Goal: Task Accomplishment & Management: Use online tool/utility

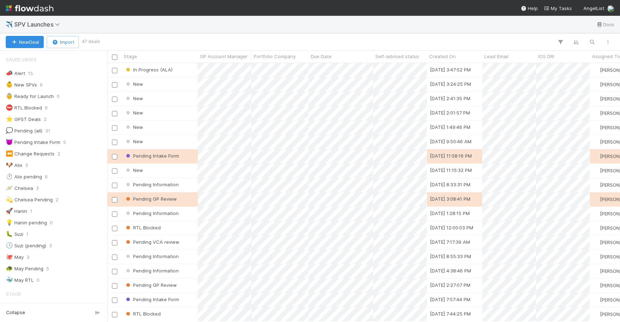
scroll to position [0, 0]
click at [214, 55] on span "GP Account Manager" at bounding box center [224, 56] width 48 height 7
click at [223, 70] on div "Sort A → Z" at bounding box center [241, 70] width 82 height 11
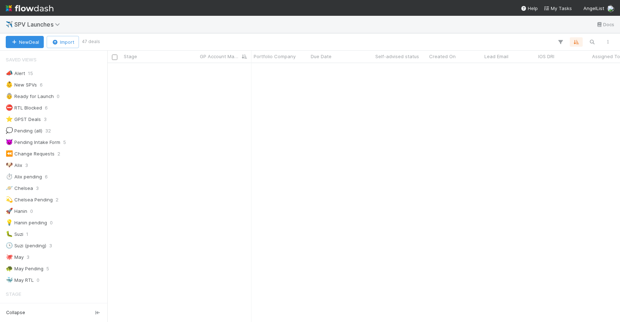
scroll to position [283, 0]
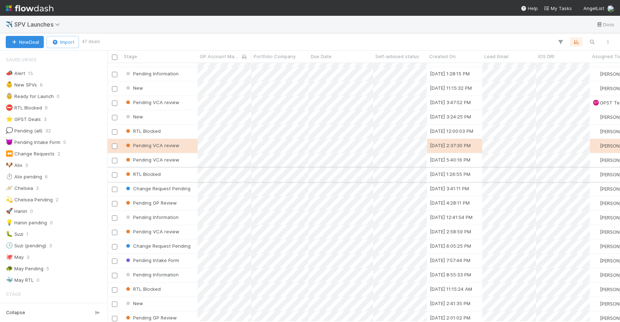
click at [183, 176] on div "RTL Blocked" at bounding box center [160, 174] width 76 height 14
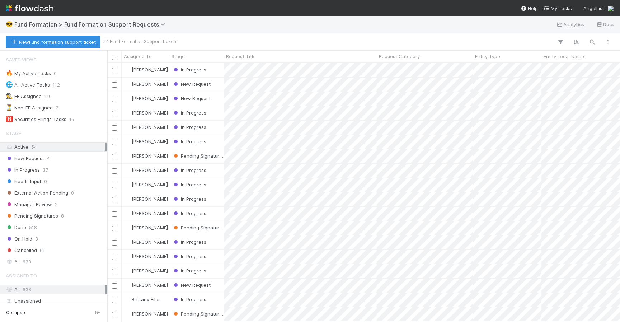
scroll to position [258, 512]
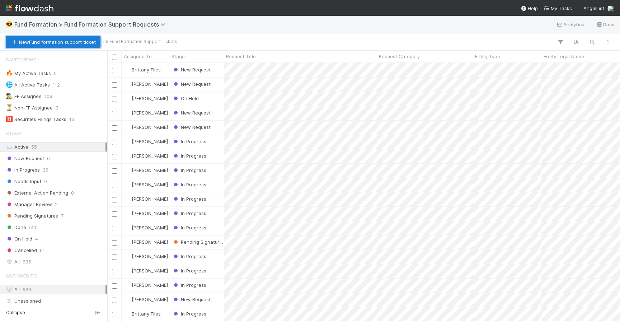
click at [81, 36] on button "New Fund formation support ticket" at bounding box center [53, 42] width 95 height 12
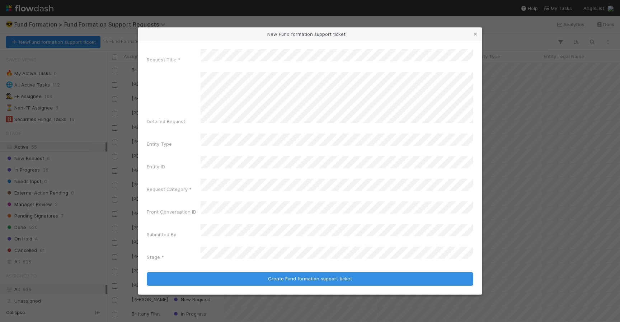
click at [252, 41] on div "New Fund formation support ticket" at bounding box center [310, 34] width 344 height 13
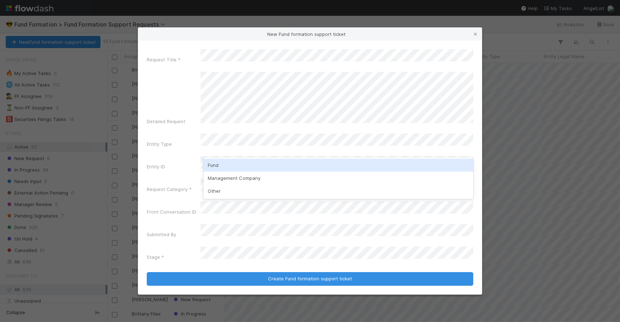
click at [275, 168] on div "Fund" at bounding box center [338, 164] width 270 height 13
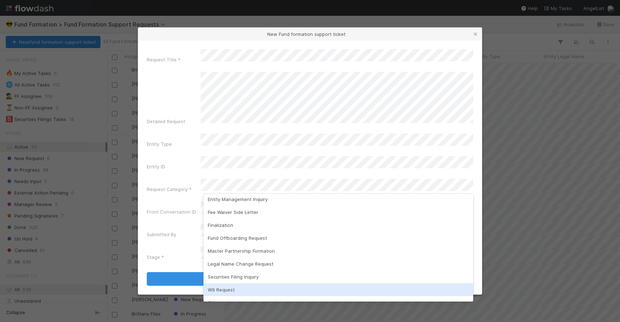
scroll to position [63, 0]
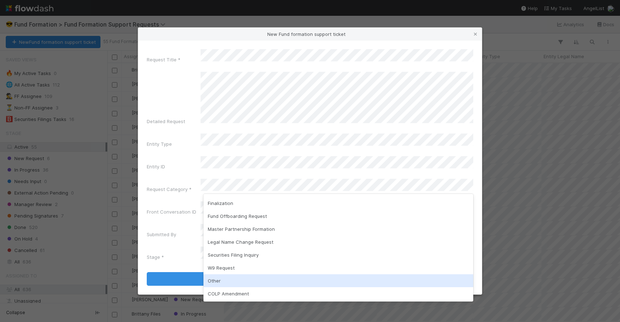
click at [245, 283] on div "Other" at bounding box center [338, 280] width 270 height 13
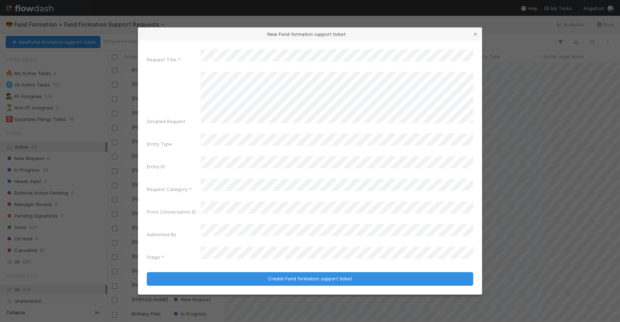
click at [243, 194] on div "Request Title * Detailed Request Entity Type Entity ID Request Category * Front…" at bounding box center [310, 156] width 326 height 214
click at [149, 231] on div "Request Title * Detailed Request Entity Type Entity ID Request Category * Front…" at bounding box center [310, 156] width 326 height 214
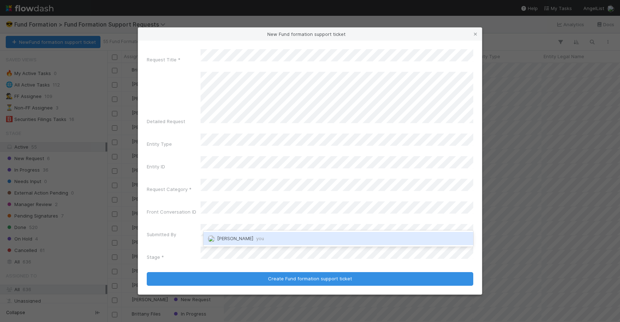
click at [235, 231] on div "Leia Slosberg you" at bounding box center [338, 238] width 270 height 16
click at [235, 235] on span "Leia Slosberg you" at bounding box center [240, 238] width 47 height 6
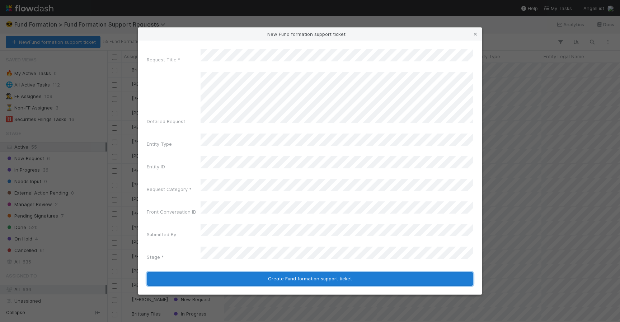
click at [240, 272] on button "Create Fund formation support ticket" at bounding box center [310, 279] width 326 height 14
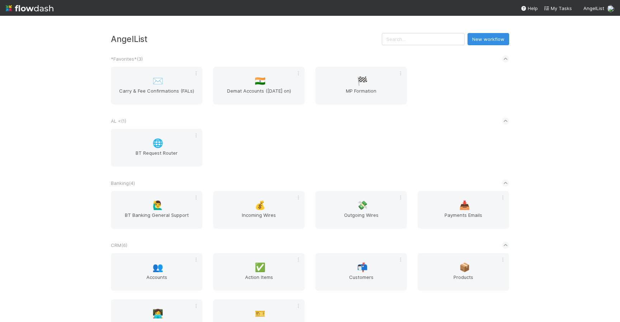
click at [35, 89] on div "AngelList New workflow *Favorites* ( 3 ) ✉️ Carry & Fee Confirmations (FALs) 🇮🇳…" at bounding box center [310, 169] width 620 height 306
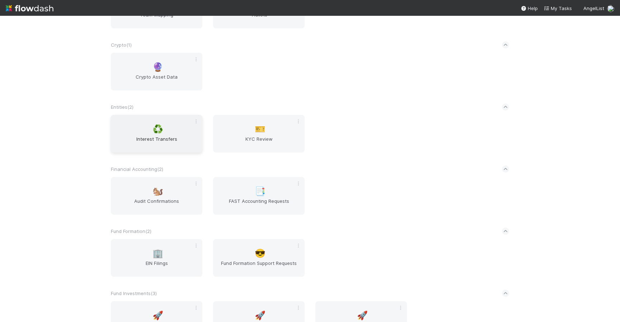
click at [125, 118] on div "♻️ Interest Transfers" at bounding box center [156, 134] width 91 height 38
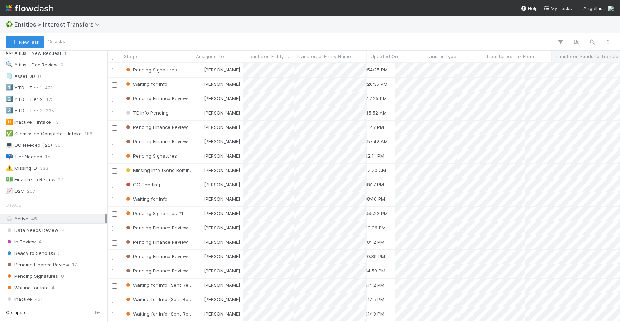
scroll to position [387, 123]
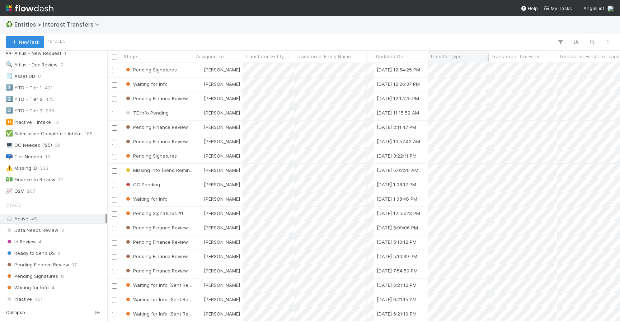
click at [431, 51] on div "Transfer Type" at bounding box center [457, 57] width 61 height 12
click at [435, 53] on span "Transfer Type" at bounding box center [446, 56] width 32 height 7
click at [435, 53] on div "Sort First → Last Sort Last → First" at bounding box center [310, 161] width 620 height 322
click at [435, 53] on span "Transfer Type" at bounding box center [446, 56] width 32 height 7
click at [449, 69] on div "Sort First → Last" at bounding box center [471, 70] width 82 height 11
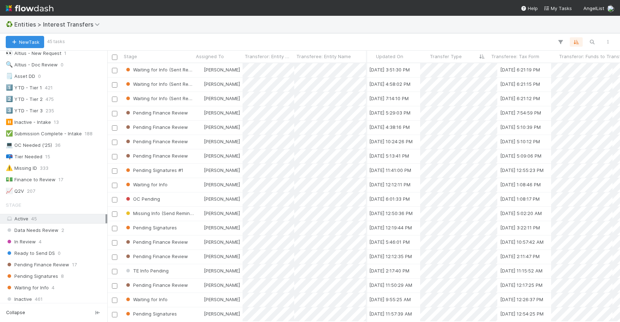
scroll to position [258, 512]
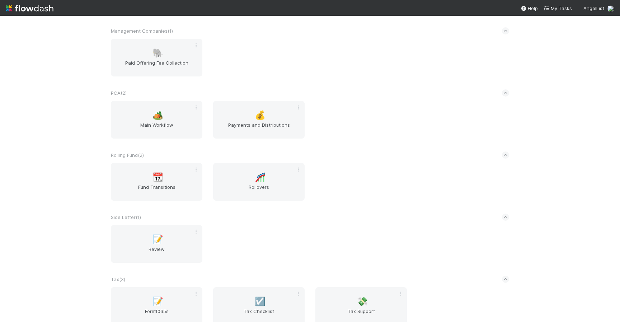
scroll to position [1268, 0]
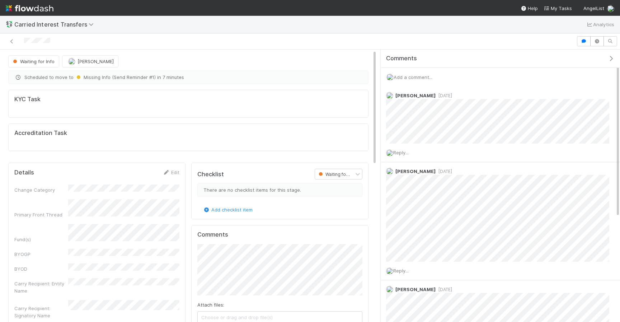
click at [413, 77] on span "Add a comment..." at bounding box center [412, 77] width 39 height 6
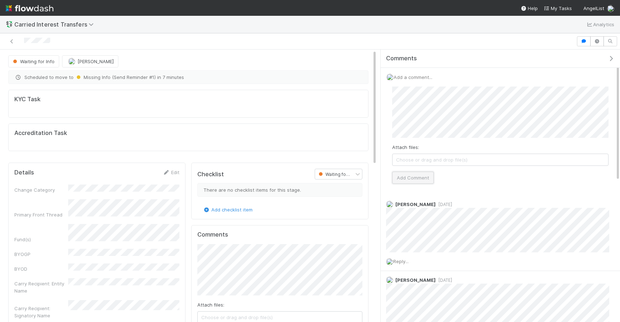
click at [421, 180] on button "Add Comment" at bounding box center [413, 177] width 42 height 12
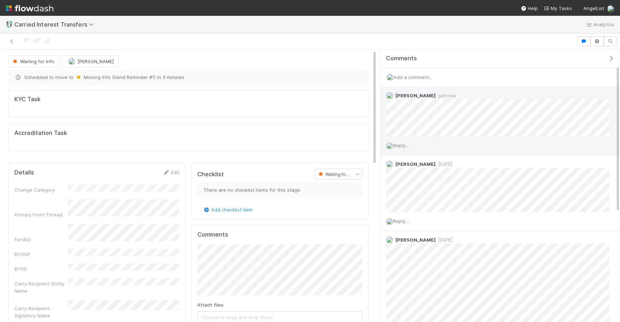
click at [399, 144] on span "Reply..." at bounding box center [400, 145] width 15 height 6
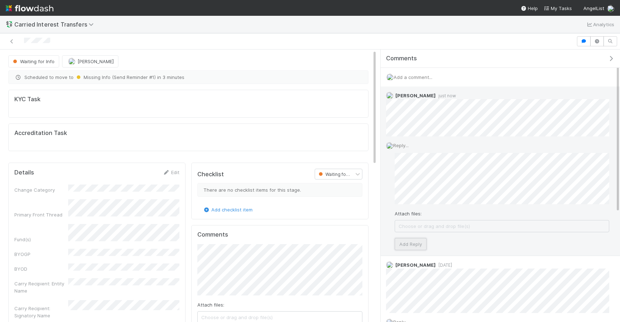
click at [406, 242] on button "Add Reply" at bounding box center [410, 244] width 32 height 12
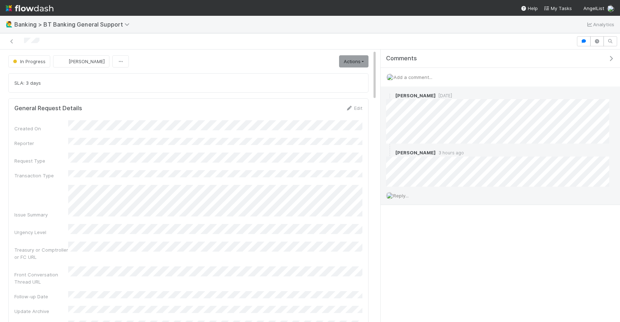
click at [399, 199] on div "Reply..." at bounding box center [497, 195] width 234 height 18
click at [395, 194] on span "Reply..." at bounding box center [400, 196] width 15 height 6
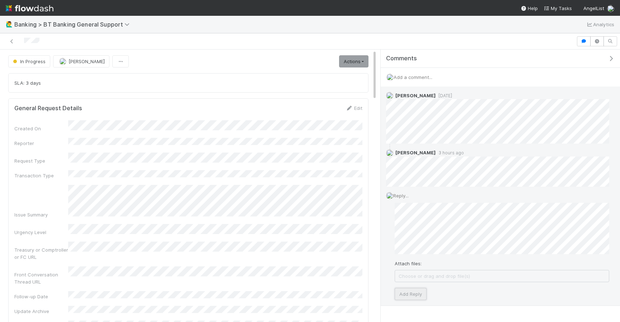
click at [411, 288] on button "Add Reply" at bounding box center [410, 294] width 32 height 12
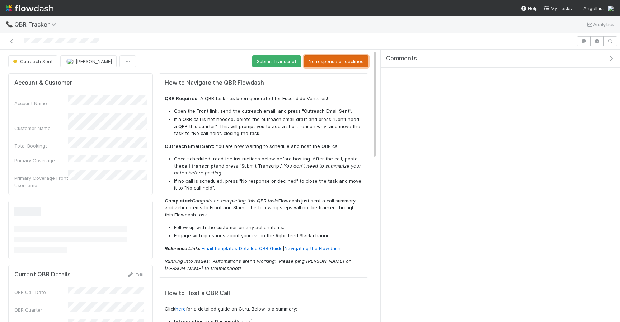
click at [321, 59] on button "No response or declined" at bounding box center [336, 61] width 65 height 12
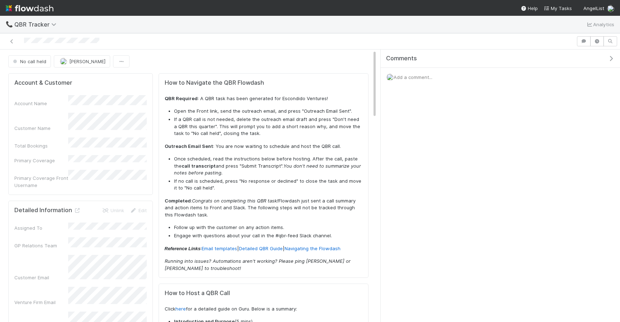
click at [424, 78] on span "Add a comment..." at bounding box center [412, 77] width 39 height 6
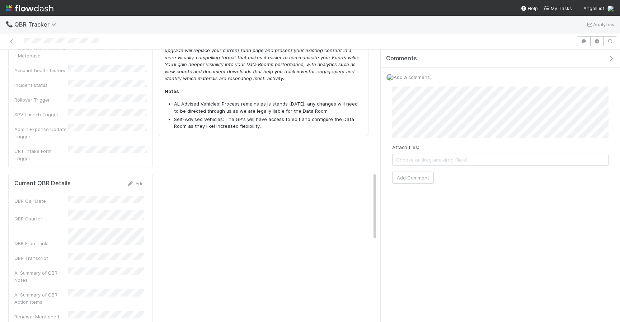
scroll to position [493, 0]
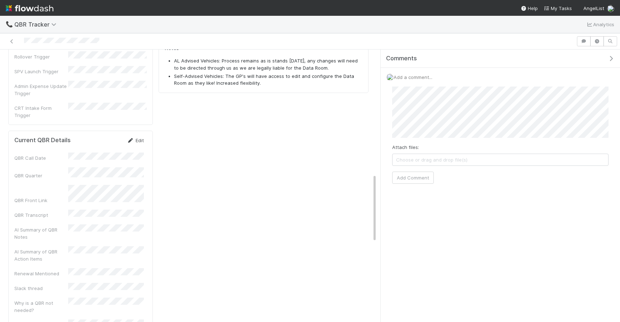
click at [136, 137] on link "Edit" at bounding box center [135, 140] width 17 height 6
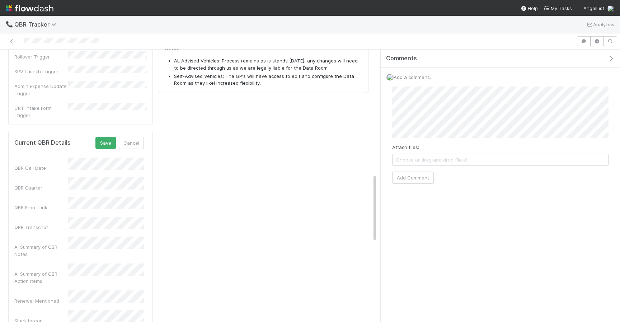
click at [166, 122] on div "How to Navigate the QBR Flowdash QBR Required : A QBR task has been generated f…" at bounding box center [263, 14] width 215 height 873
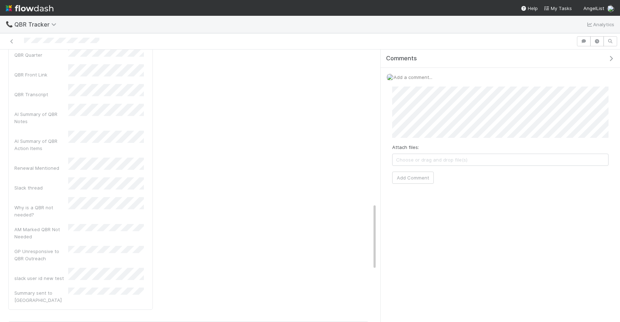
scroll to position [630, 0]
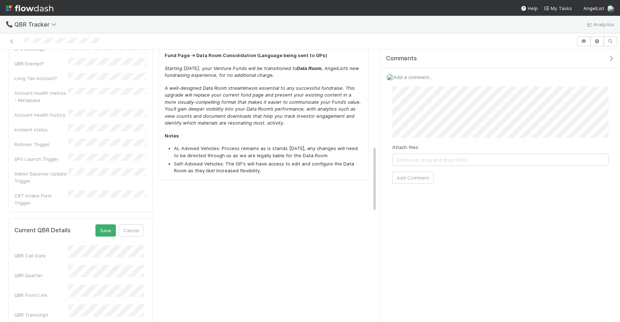
scroll to position [393, 0]
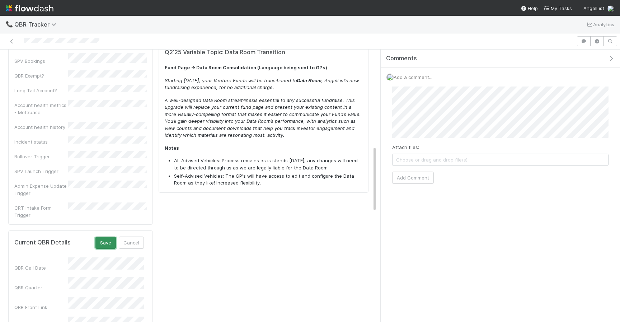
click at [105, 236] on button "Save" at bounding box center [105, 242] width 20 height 12
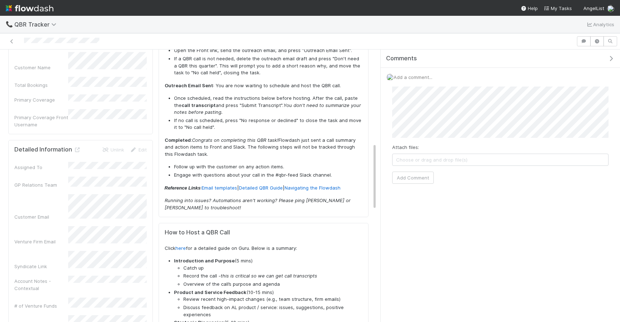
scroll to position [0, 0]
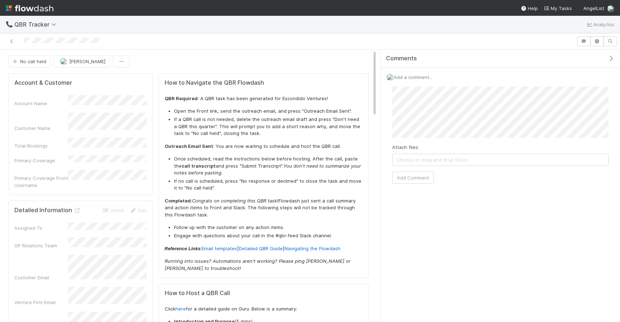
click at [5, 34] on div at bounding box center [310, 41] width 620 height 16
click at [11, 38] on link at bounding box center [11, 41] width 7 height 7
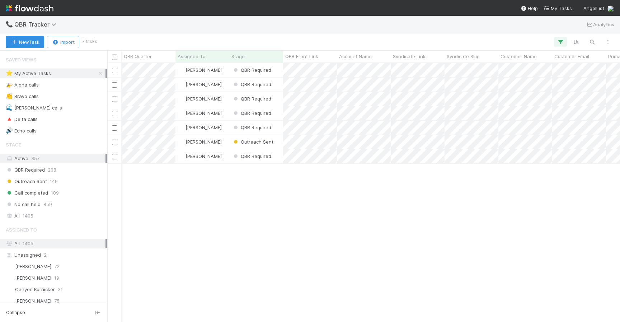
scroll to position [258, 512]
click at [221, 126] on div "[PERSON_NAME]" at bounding box center [202, 127] width 54 height 14
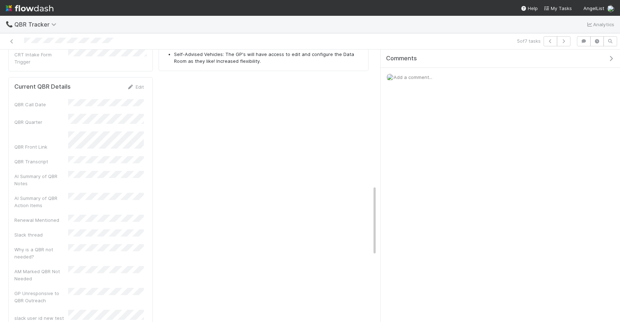
scroll to position [512, 0]
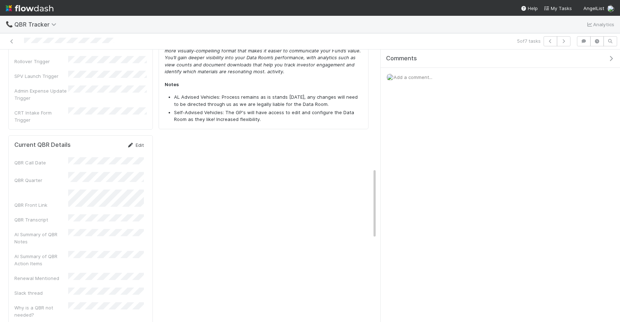
click at [135, 142] on link "Edit" at bounding box center [135, 145] width 17 height 6
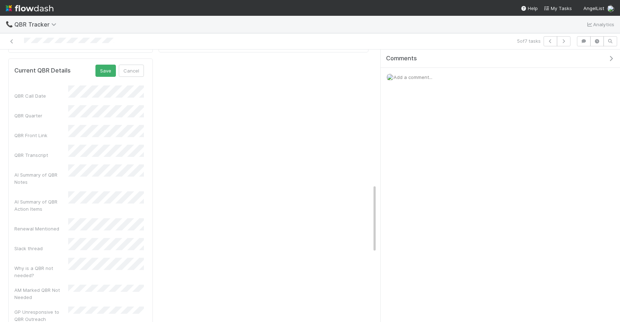
scroll to position [535, 0]
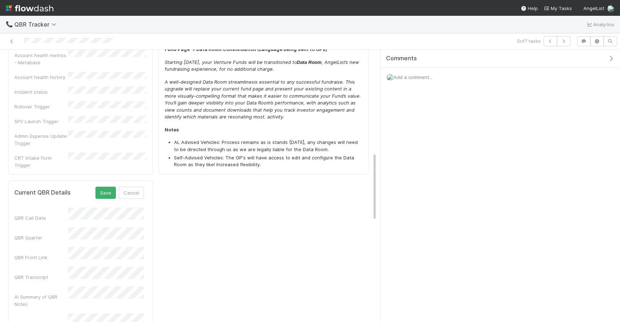
scroll to position [408, 0]
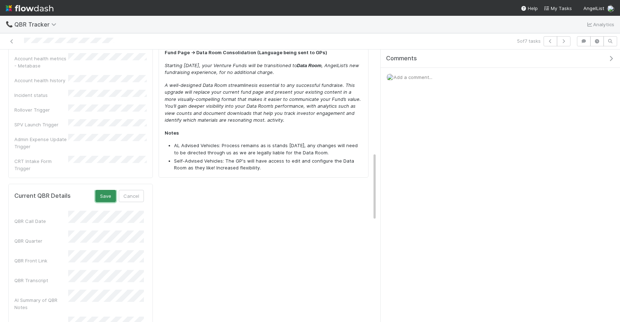
click at [108, 190] on button "Save" at bounding box center [105, 196] width 20 height 12
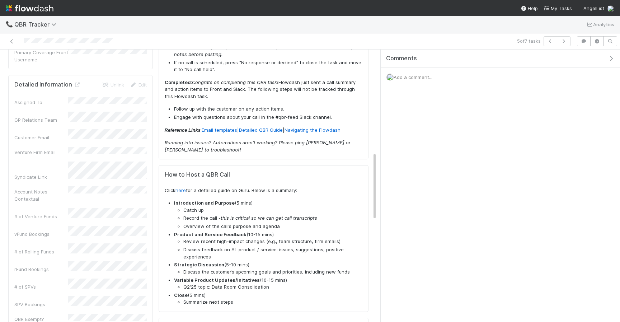
scroll to position [0, 0]
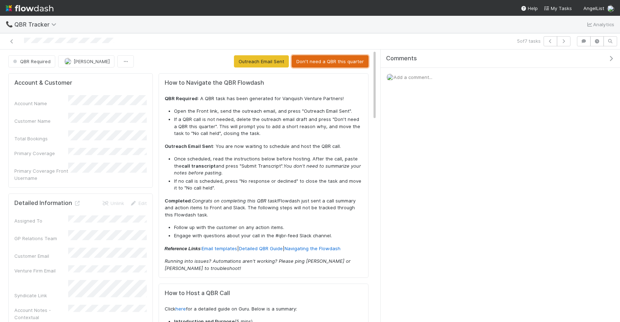
click at [338, 64] on button "Don't need a QBR this quarter" at bounding box center [330, 61] width 77 height 12
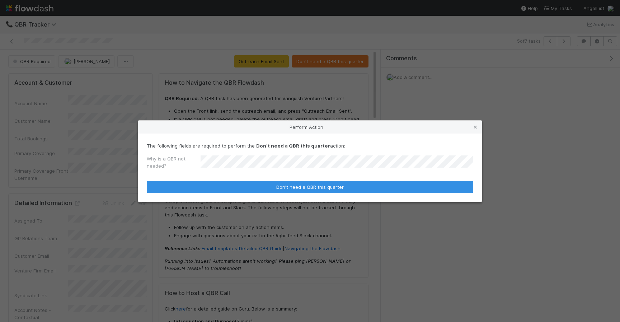
click at [337, 179] on form "The following fields are required to perform the Don't need a QBR this quarter …" at bounding box center [310, 167] width 326 height 51
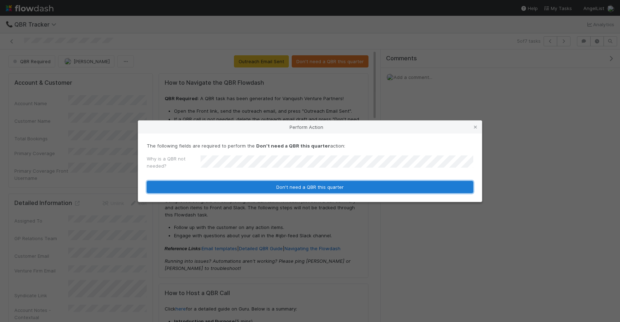
click at [341, 187] on button "Don't need a QBR this quarter" at bounding box center [310, 187] width 326 height 12
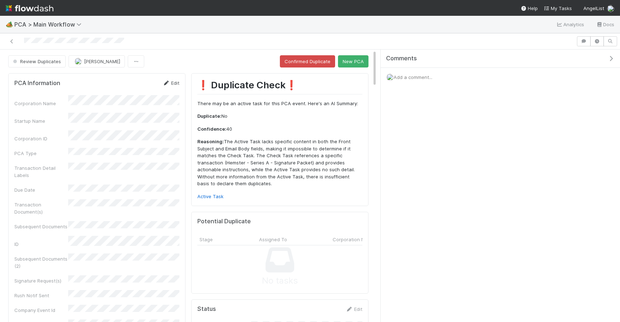
click at [175, 85] on link "Edit" at bounding box center [170, 83] width 17 height 6
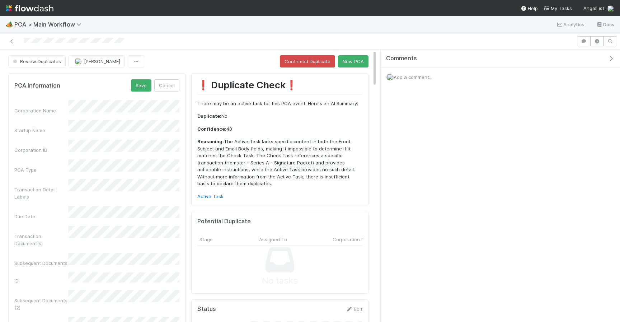
click at [92, 170] on div "Corporation Name Startup Name Corporation ID PCA Type Transaction Detail Labels…" at bounding box center [96, 285] width 165 height 370
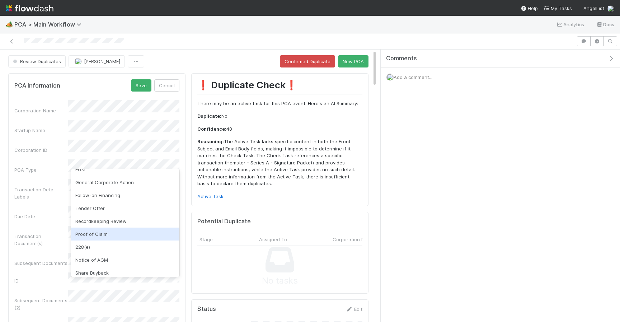
scroll to position [141, 0]
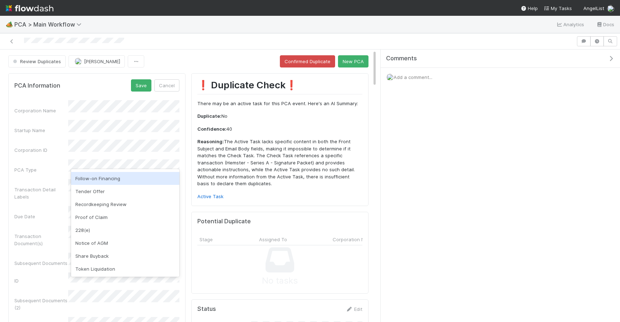
click at [101, 180] on div "Follow-on Financing" at bounding box center [125, 178] width 108 height 13
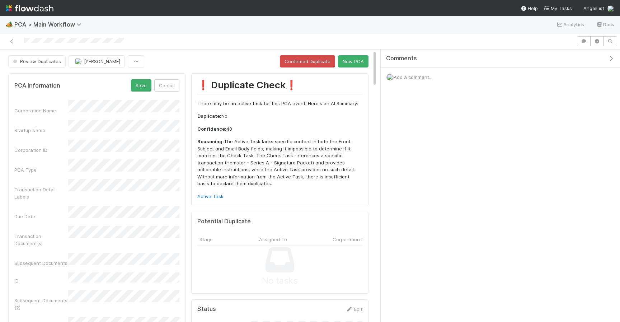
click at [49, 189] on div "Corporation Name Startup Name Corporation ID PCA Type Transaction Detail Labels…" at bounding box center [96, 285] width 165 height 370
click at [147, 88] on button "Save" at bounding box center [141, 85] width 20 height 12
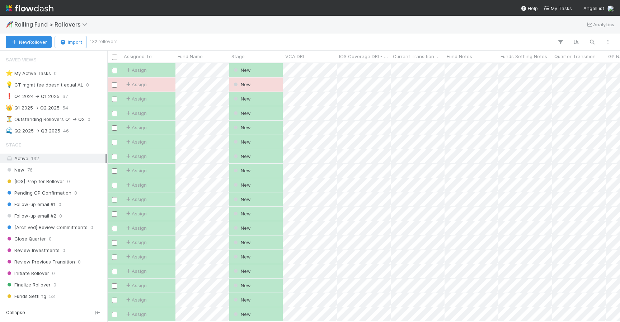
scroll to position [0, 0]
click at [589, 45] on icon "button" at bounding box center [591, 42] width 7 height 6
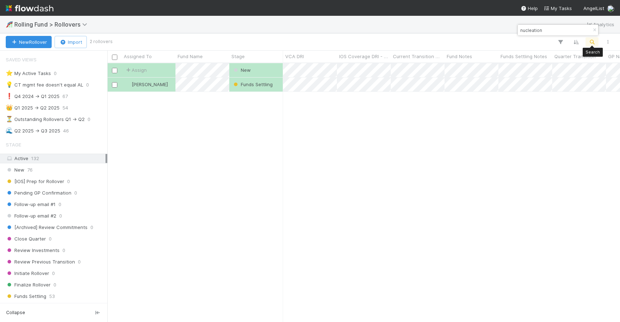
scroll to position [258, 512]
type input "nucleation"
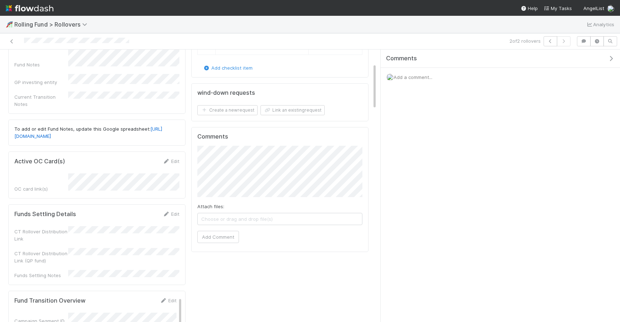
scroll to position [84, 0]
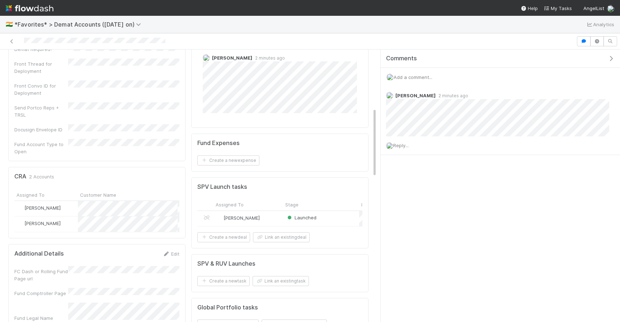
scroll to position [296, 0]
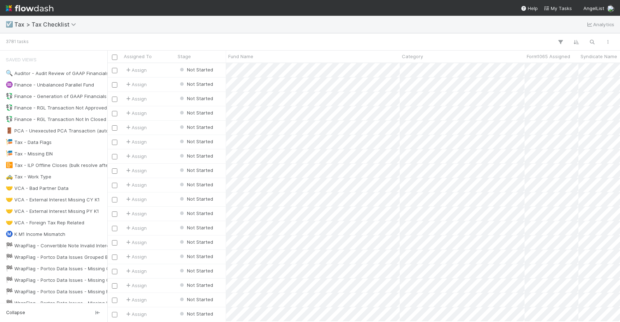
scroll to position [0, 0]
click at [594, 43] on icon "button" at bounding box center [591, 42] width 7 height 6
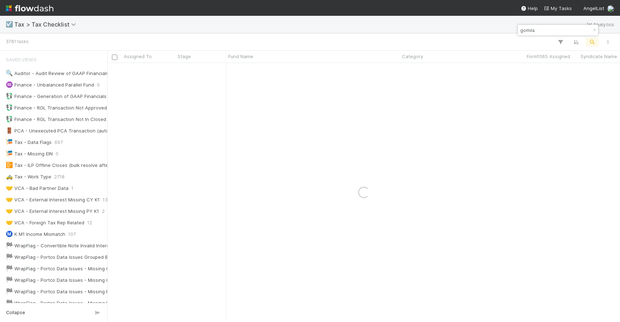
type input "gomila"
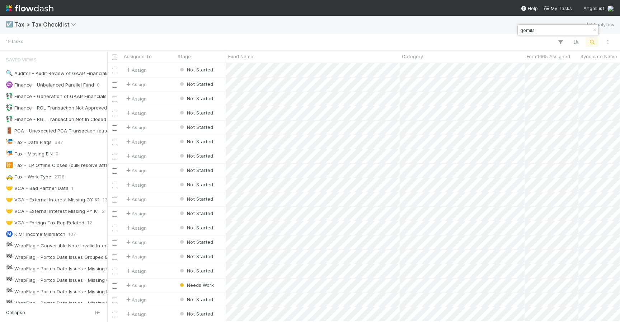
scroll to position [258, 512]
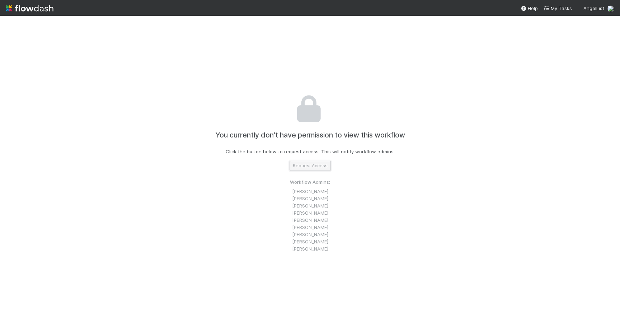
click at [306, 169] on button "Request Access" at bounding box center [309, 166] width 41 height 10
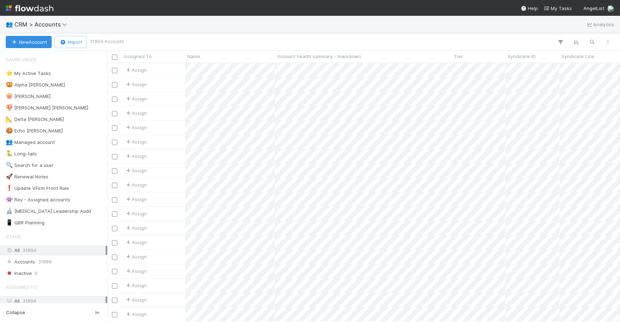
scroll to position [258, 512]
click at [592, 42] on icon "button" at bounding box center [591, 42] width 7 height 6
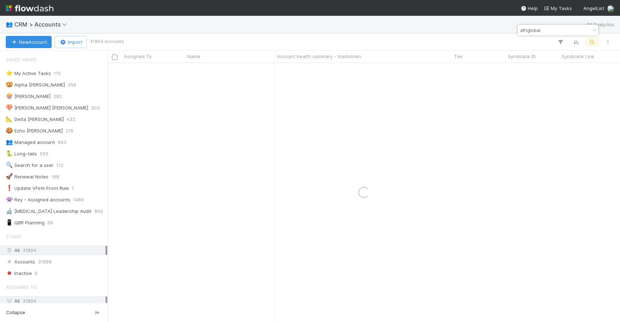
type input "afriglobal"
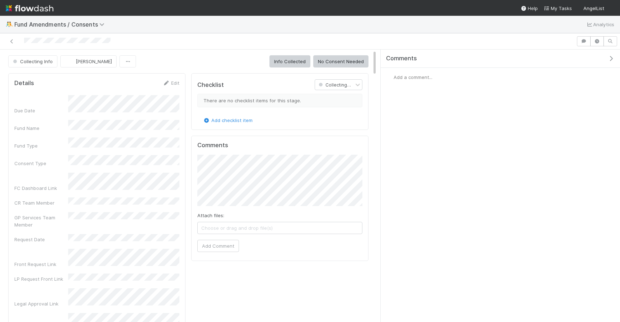
click at [218, 238] on div "Attach files: Choose or drag and drop file(s) Add Comment" at bounding box center [279, 203] width 165 height 97
click at [218, 243] on button "Add Comment" at bounding box center [218, 246] width 42 height 12
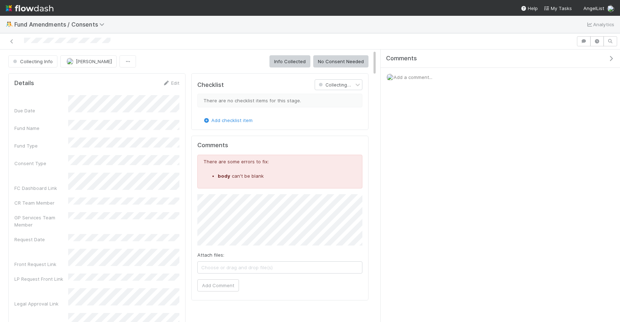
click at [226, 269] on span "Choose or drag and drop file(s)" at bounding box center [280, 266] width 164 height 11
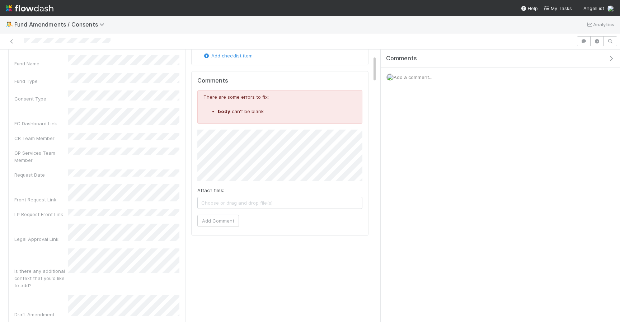
scroll to position [60, 0]
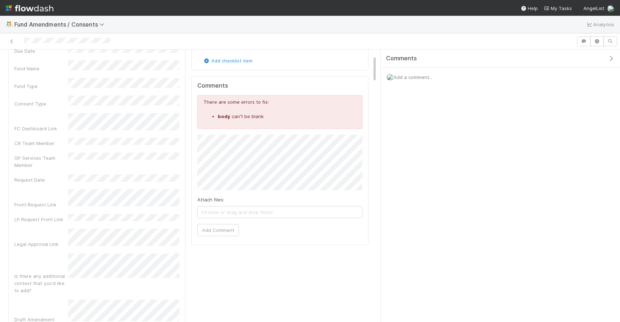
click at [264, 207] on span "Choose or drag and drop file(s)" at bounding box center [280, 211] width 164 height 11
click at [204, 222] on icon at bounding box center [204, 224] width 7 height 4
click at [205, 210] on icon at bounding box center [204, 212] width 7 height 4
click at [207, 215] on span "Choose or drag and drop file(s)" at bounding box center [280, 211] width 164 height 11
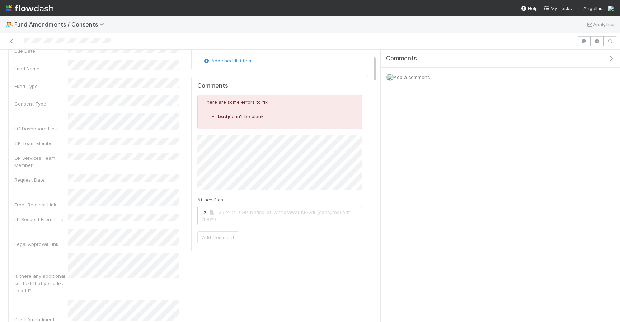
click at [266, 114] on li "body can't be blank" at bounding box center [287, 116] width 138 height 7
click at [333, 243] on div "Comments There are some errors to fix: body can't be blank Attach files: 202412…" at bounding box center [279, 164] width 177 height 176
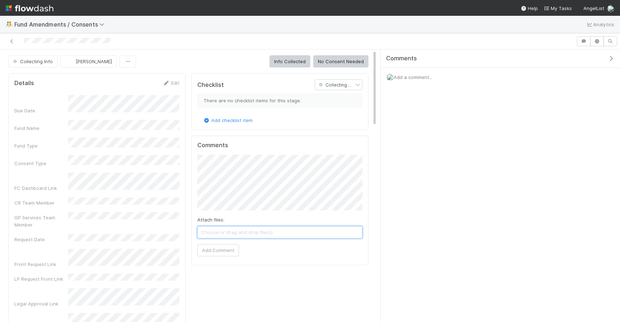
click at [208, 233] on span "Choose or drag and drop file(s)" at bounding box center [280, 231] width 164 height 11
click at [360, 232] on span "20241219_GP_Notice_of_Withdrawal_KRAVII_(executed).pdf" at bounding box center [280, 231] width 164 height 11
click at [267, 271] on div "Comments Attach files: 20241219_GP_Notice_of_Withdrawal_KRAVII_(executed).pdf 2…" at bounding box center [279, 206] width 177 height 141
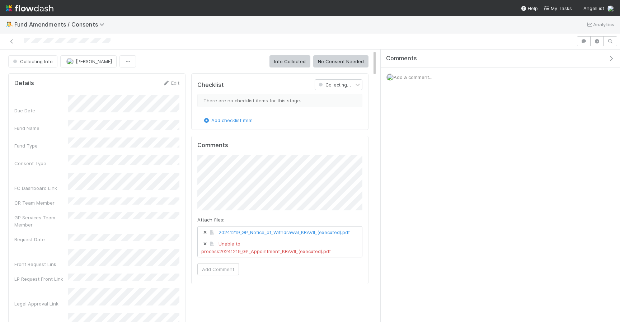
click at [205, 243] on icon at bounding box center [204, 244] width 7 height 4
click at [357, 235] on span "20241219_GP_Notice_of_Withdrawal_KRAVII_(executed).pdf" at bounding box center [280, 231] width 164 height 11
click at [225, 259] on button "Add Comment" at bounding box center [218, 262] width 42 height 12
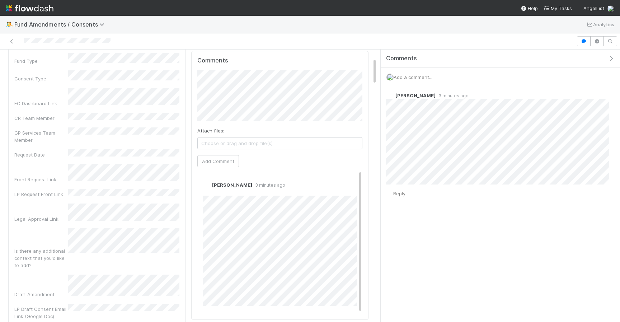
scroll to position [79, 0]
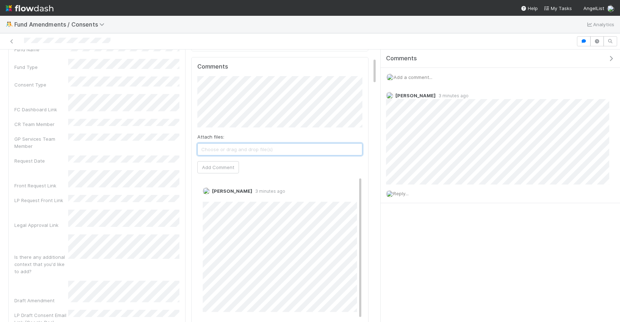
click at [270, 153] on span "Choose or drag and drop file(s)" at bounding box center [280, 148] width 164 height 11
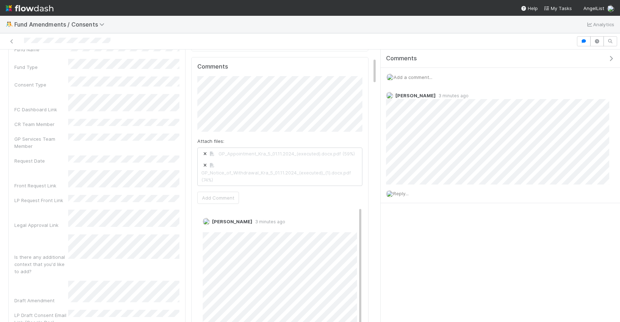
click at [390, 247] on div "Comments Add a comment... Leia Slosberg 3 minutes ago Reply..." at bounding box center [499, 185] width 239 height 272
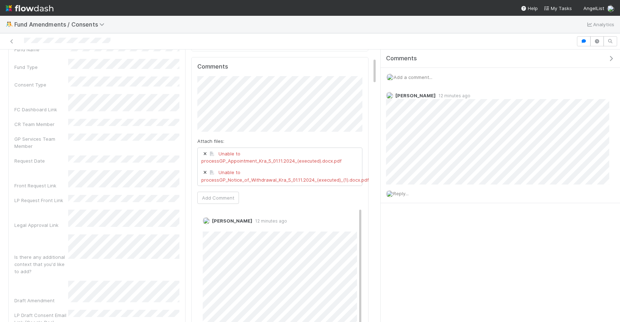
click at [200, 151] on span "Unable to process GP_Appointment_Kra_5_01.11.2024_(executed).docx.pdf" at bounding box center [280, 157] width 164 height 19
click at [205, 152] on icon at bounding box center [204, 154] width 7 height 4
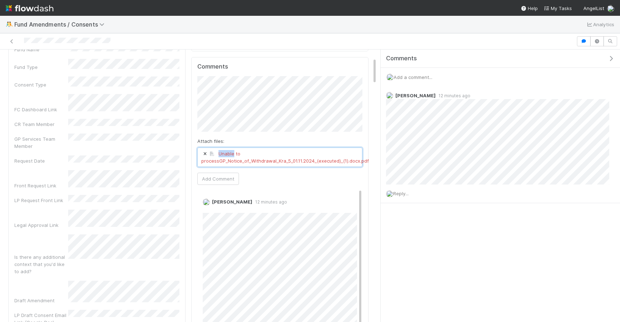
click at [205, 152] on icon at bounding box center [204, 154] width 7 height 4
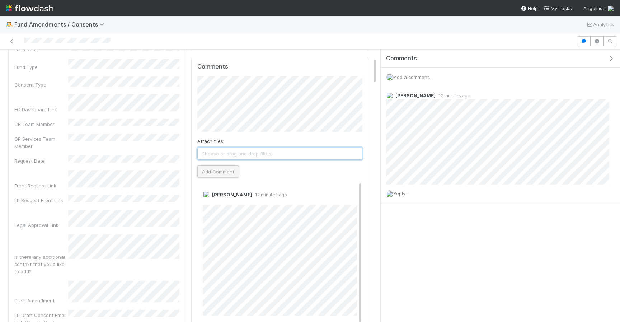
click at [209, 166] on button "Add Comment" at bounding box center [218, 171] width 42 height 12
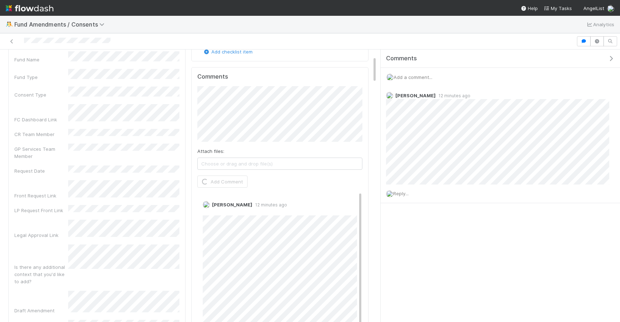
scroll to position [64, 0]
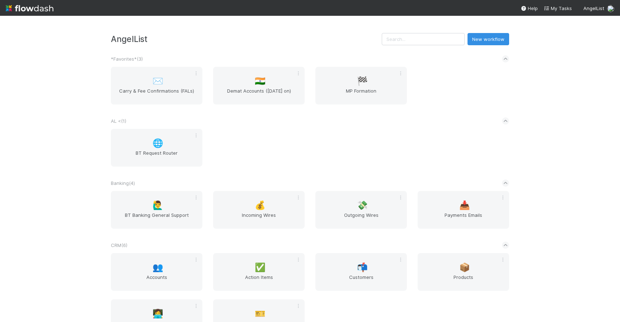
scroll to position [619, 0]
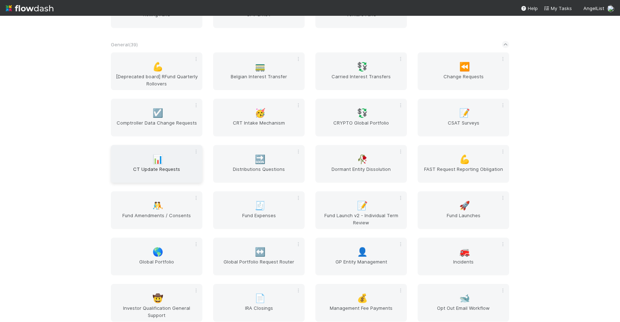
click at [131, 176] on span "CT Update Requests" at bounding box center [157, 172] width 86 height 14
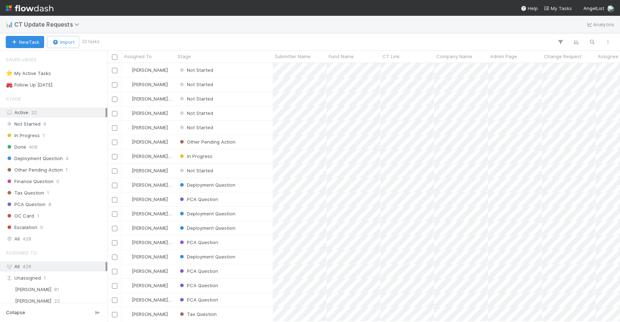
scroll to position [258, 512]
click at [244, 65] on div "Not Started" at bounding box center [223, 70] width 97 height 14
